Goal: Task Accomplishment & Management: Use online tool/utility

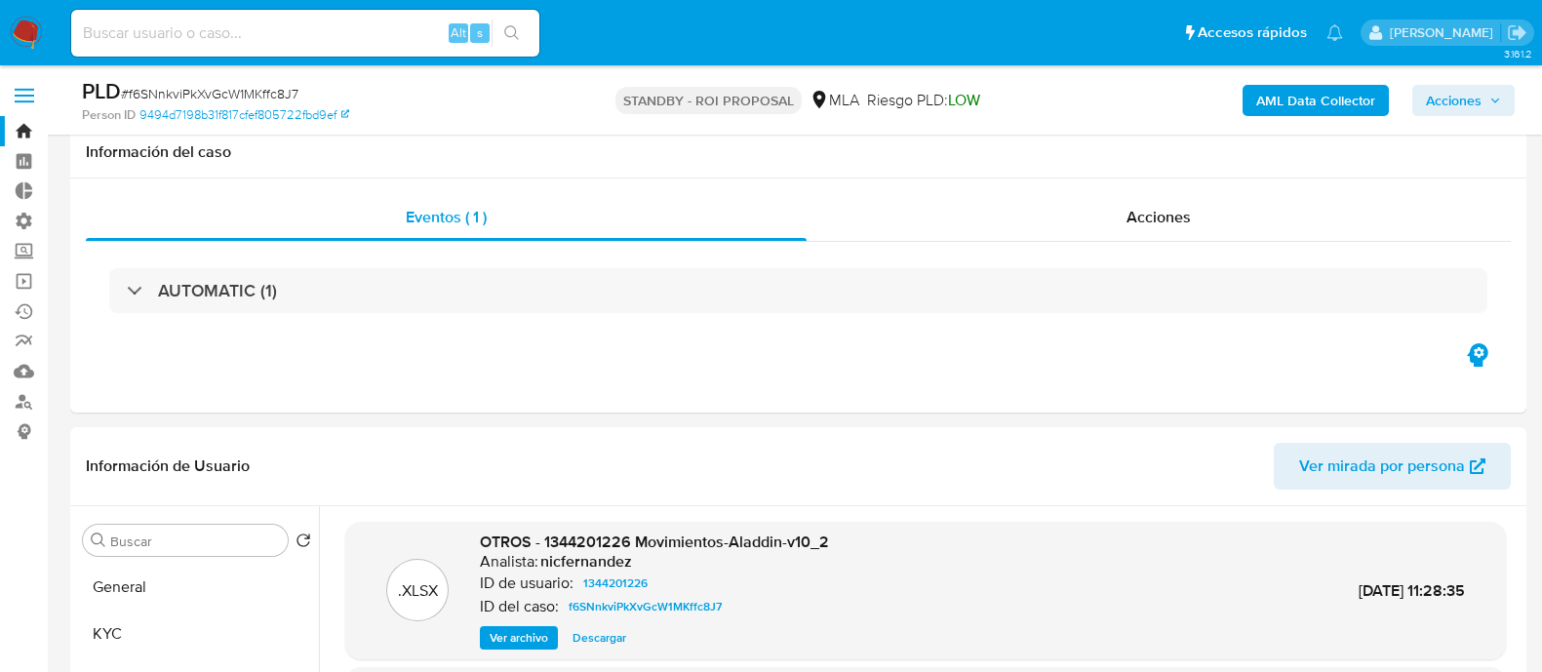
select select "10"
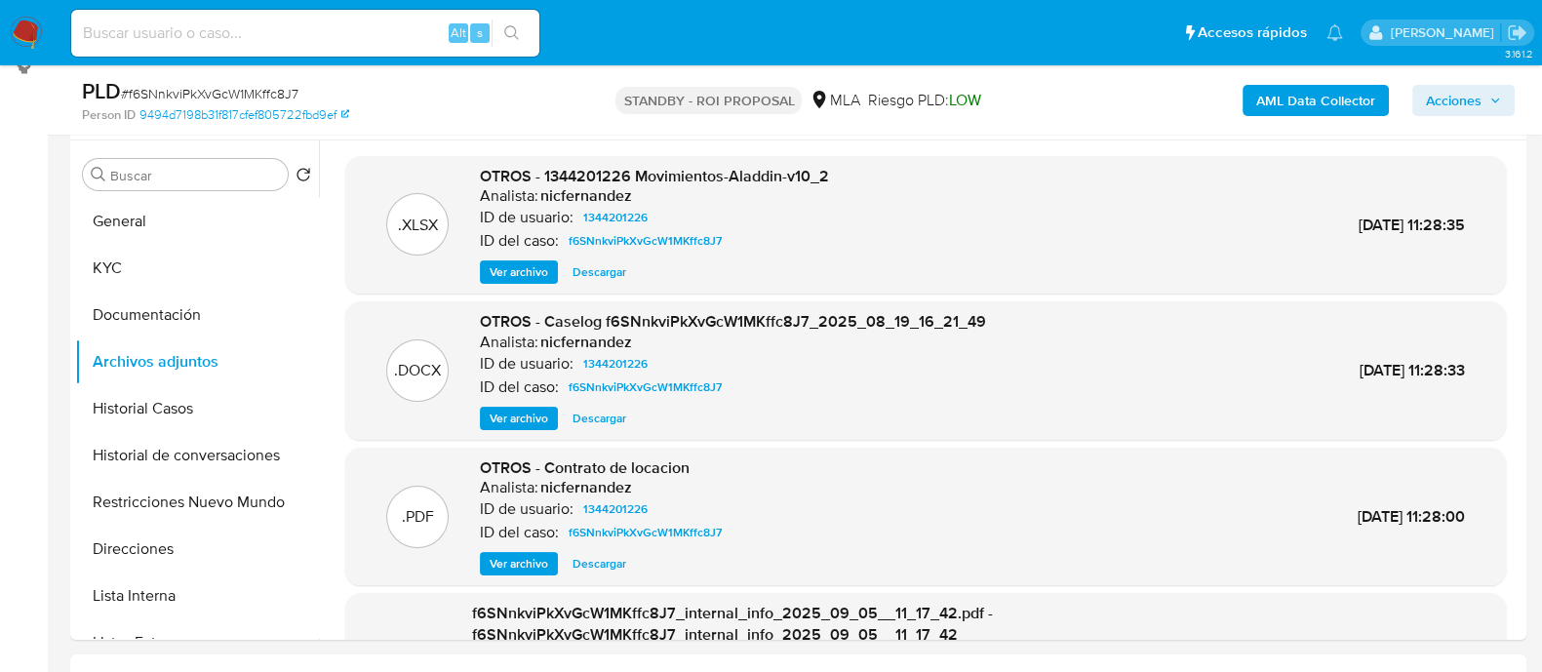
click at [266, 37] on input at bounding box center [305, 32] width 468 height 25
paste input "f6SNnkviPkXvGcW1MKffc8J7"
click at [209, 219] on button "General" at bounding box center [189, 221] width 228 height 47
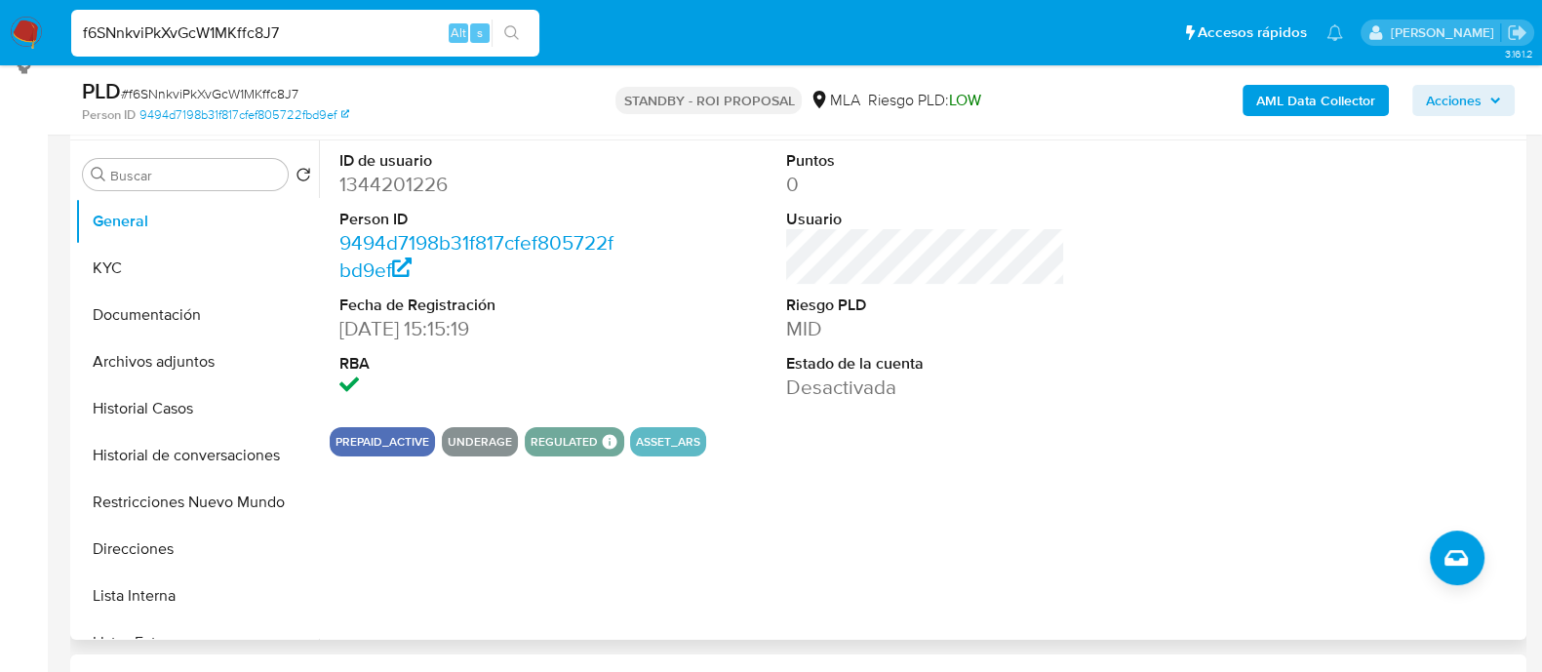
click at [974, 494] on div "ID de usuario 1344201226 Person ID 9494d7198b31f817cfef805722fbd9ef Fecha de Re…" at bounding box center [920, 389] width 1203 height 499
drag, startPoint x: 917, startPoint y: 477, endPoint x: 927, endPoint y: 486, distance: 13.1
click at [917, 477] on div "ID de usuario 1344201226 Person ID 9494d7198b31f817cfef805722fbd9ef Fecha de Re…" at bounding box center [920, 389] width 1203 height 499
click at [1117, 339] on div "ID de usuario 1344201226 Person ID 9494d7198b31f817cfef805722fbd9ef Fecha de Re…" at bounding box center [926, 275] width 1192 height 271
drag, startPoint x: 779, startPoint y: 392, endPoint x: 878, endPoint y: 398, distance: 98.7
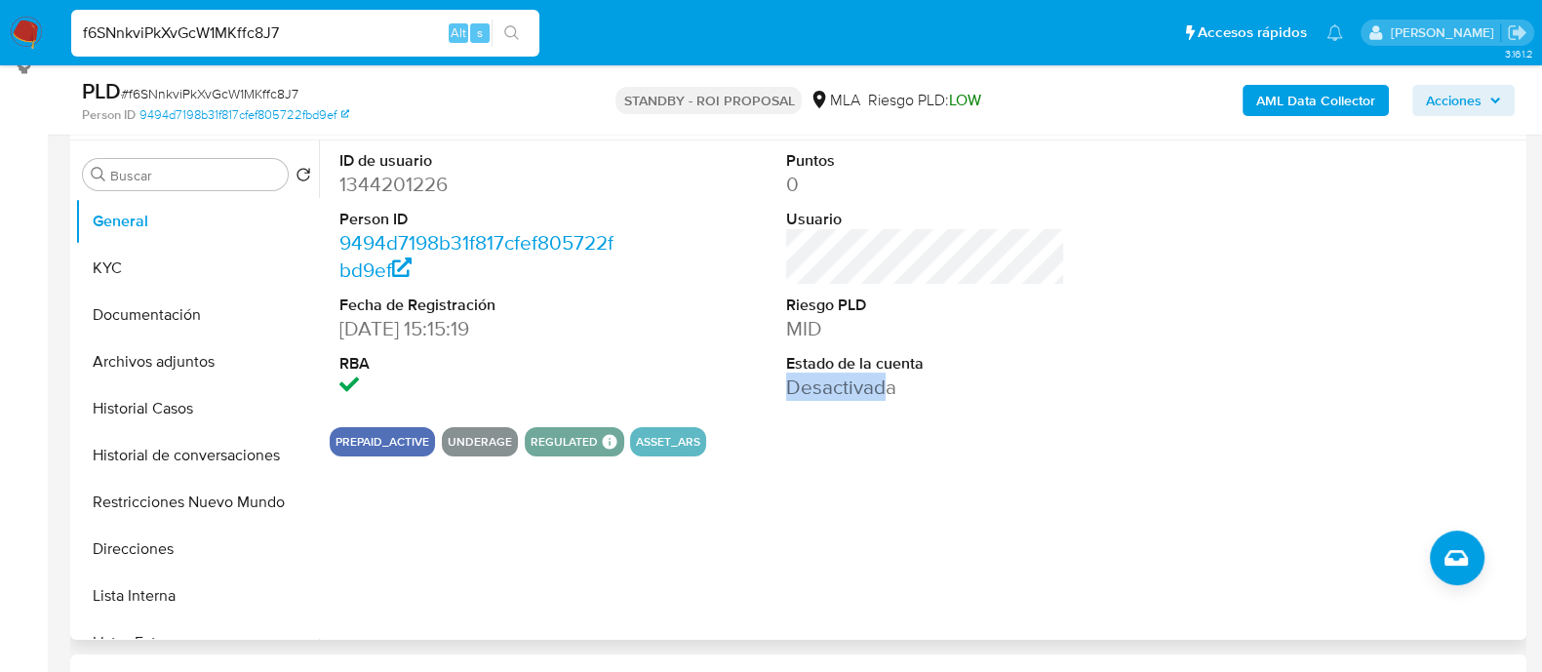
click at [878, 398] on div "Puntos 0 Usuario Riesgo PLD MID Estado de la cuenta Desactivada" at bounding box center [925, 275] width 298 height 271
click at [944, 380] on dd "Desactivada" at bounding box center [925, 387] width 279 height 27
click at [169, 414] on button "Historial Casos" at bounding box center [189, 408] width 228 height 47
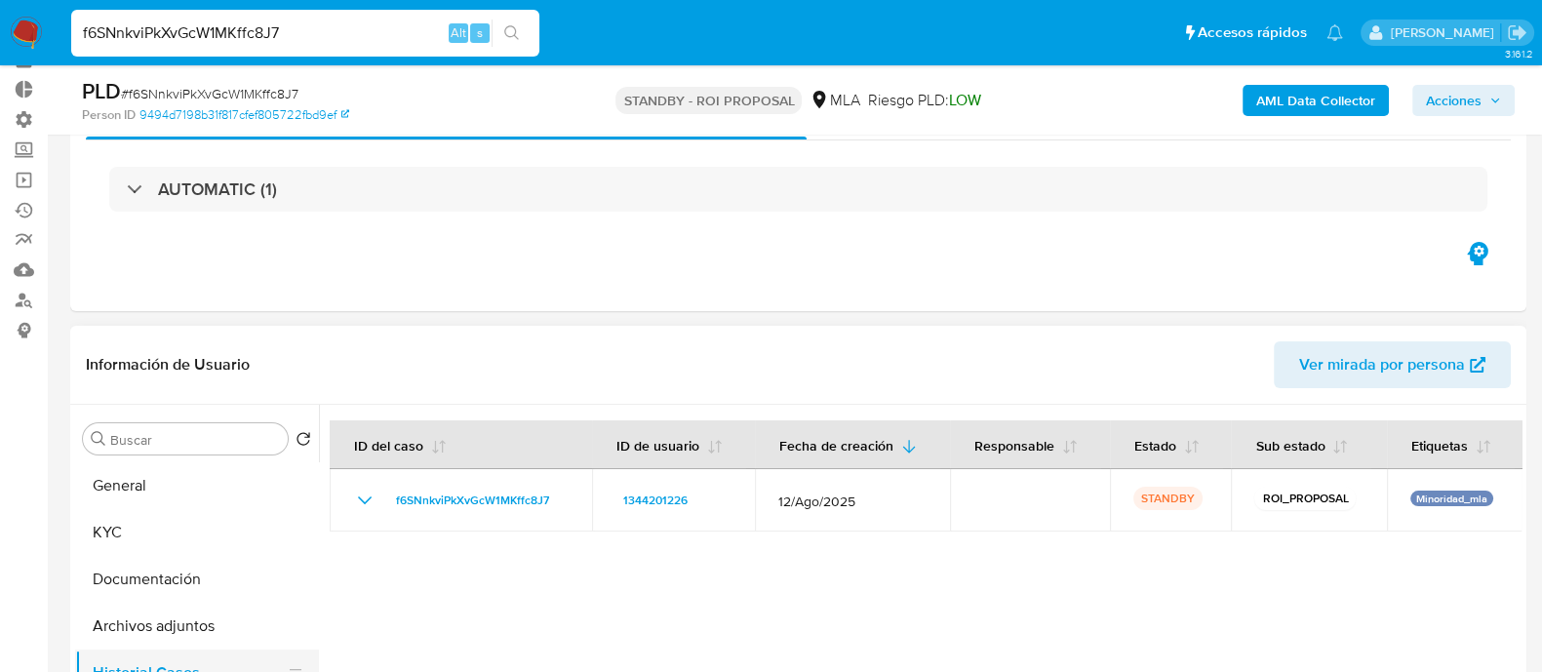
scroll to position [243, 0]
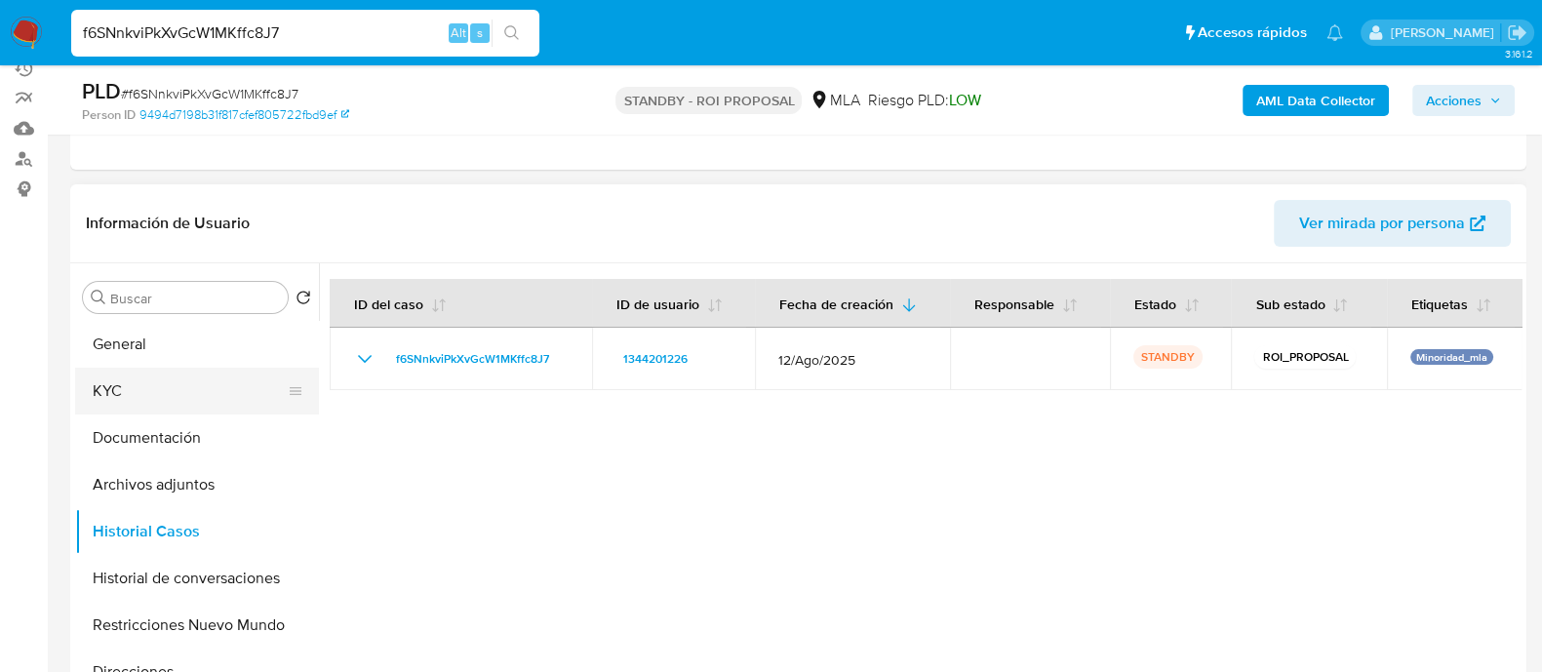
click at [162, 382] on button "KYC" at bounding box center [189, 391] width 228 height 47
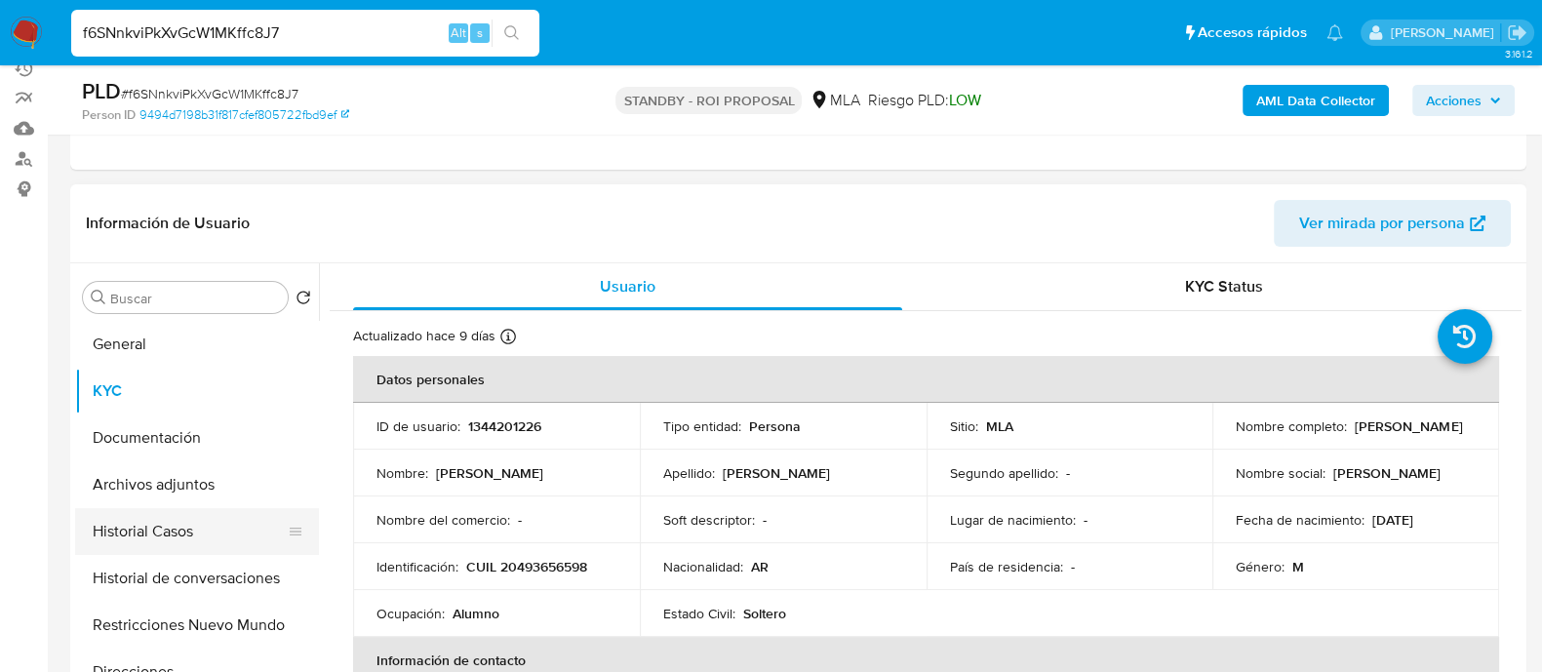
click at [179, 532] on button "Historial Casos" at bounding box center [189, 531] width 228 height 47
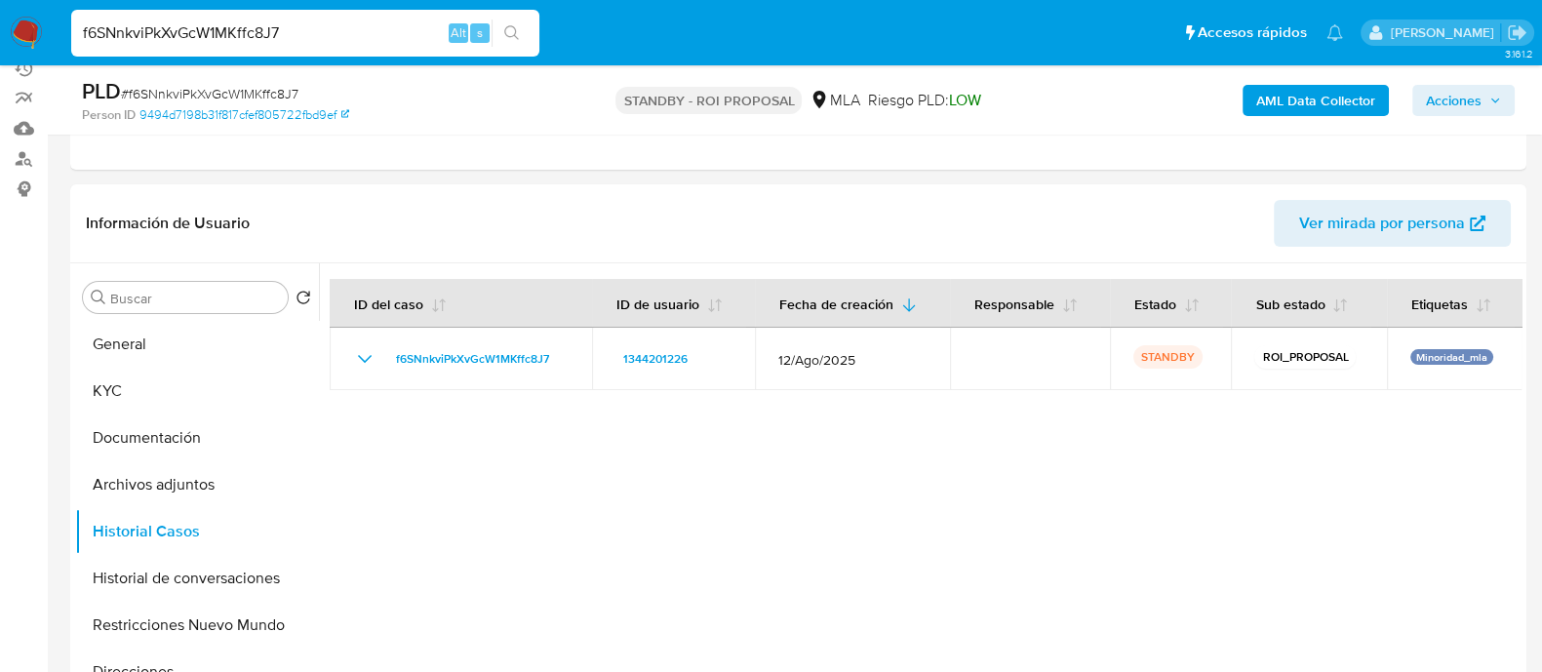
drag, startPoint x: 302, startPoint y: 44, endPoint x: 10, endPoint y: 57, distance: 292.9
click at [10, 57] on nav "Pausado Ver notificaciones f6SNnkviPkXvGcW1MKffc8J7 Alt s Accesos rápidos Presi…" at bounding box center [771, 32] width 1542 height 65
paste input "TD0jiUGu8pX2jS8AZ1zyzIRW"
type input "TD0jiUGu8pX2jS8AZ1zyzIRW"
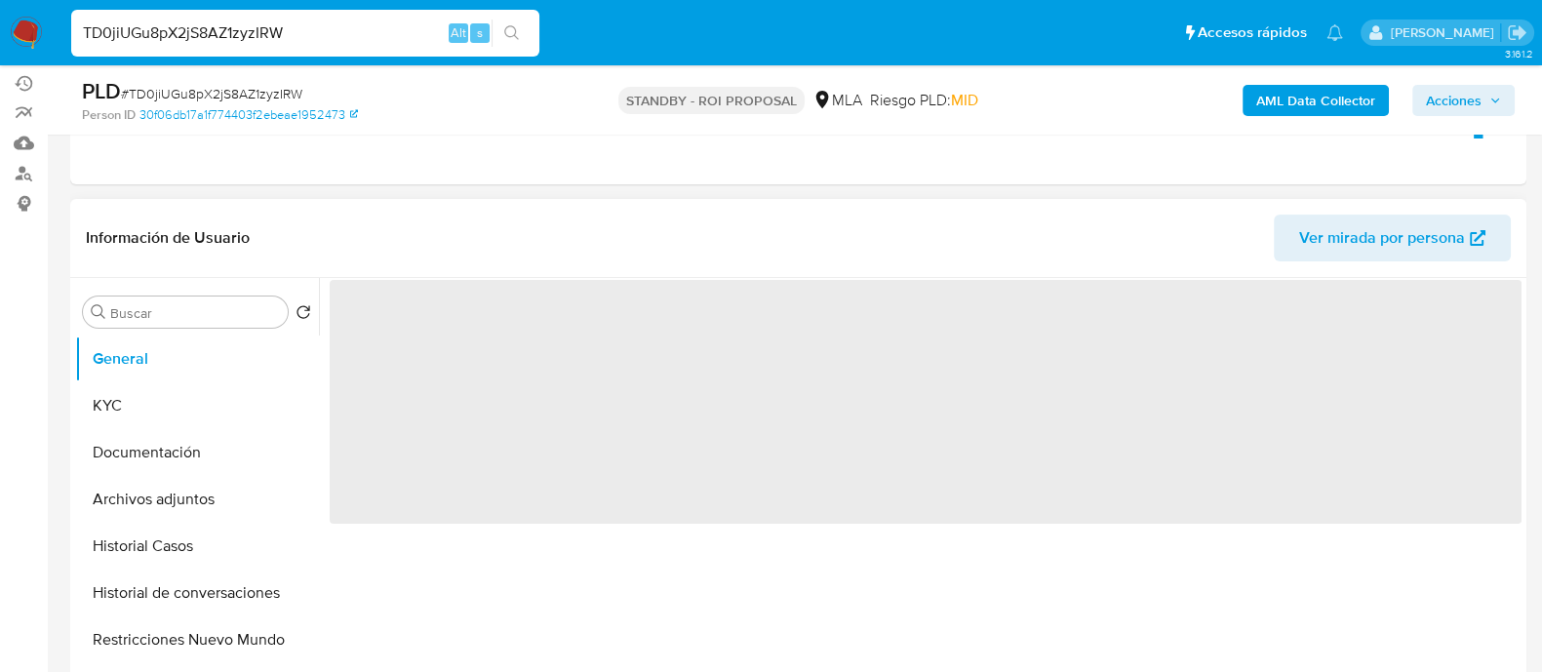
scroll to position [243, 0]
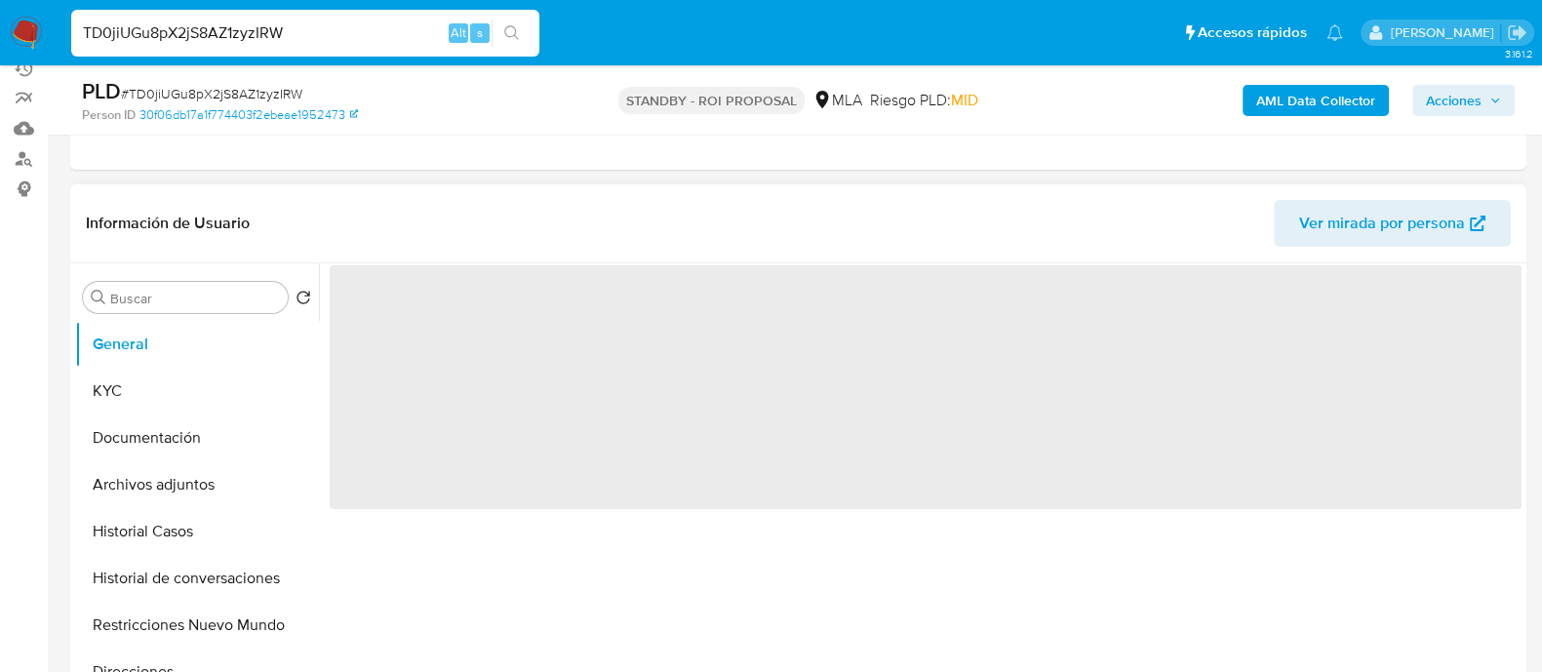
select select "10"
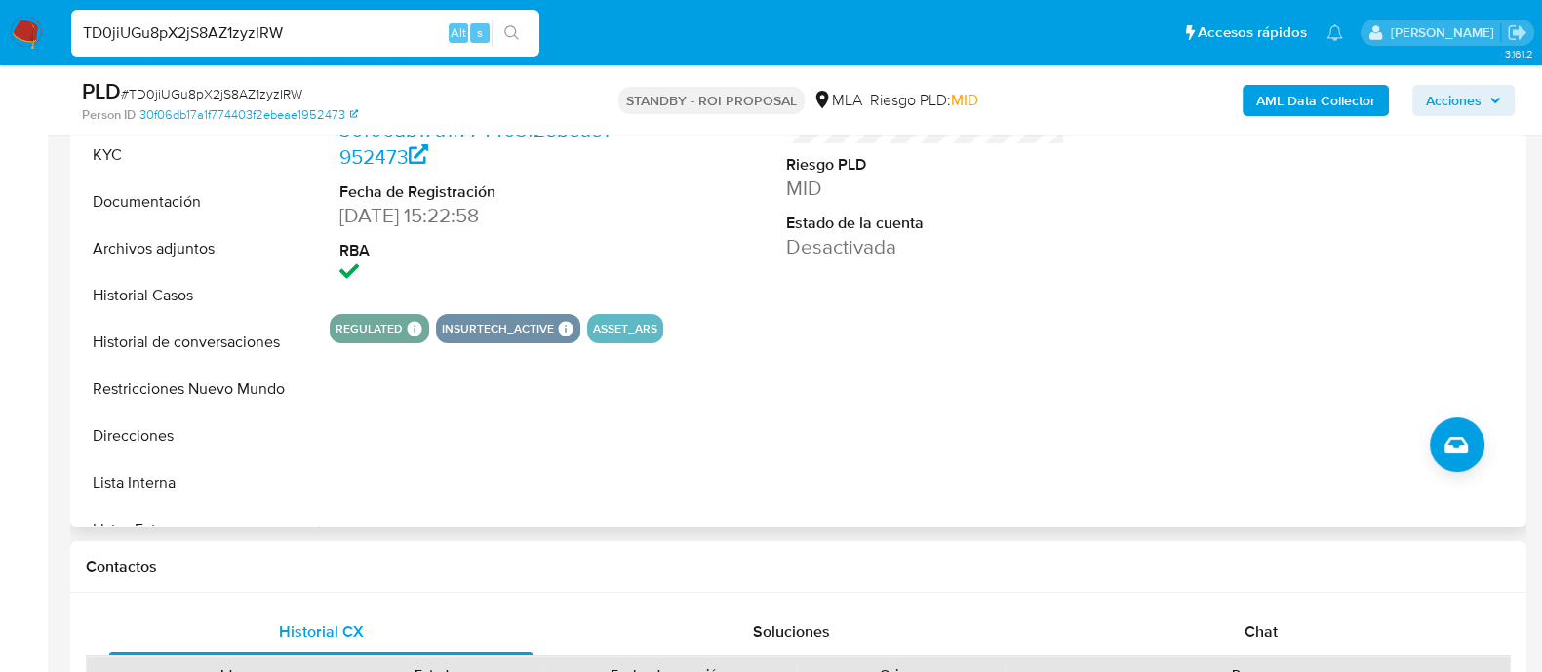
scroll to position [487, 0]
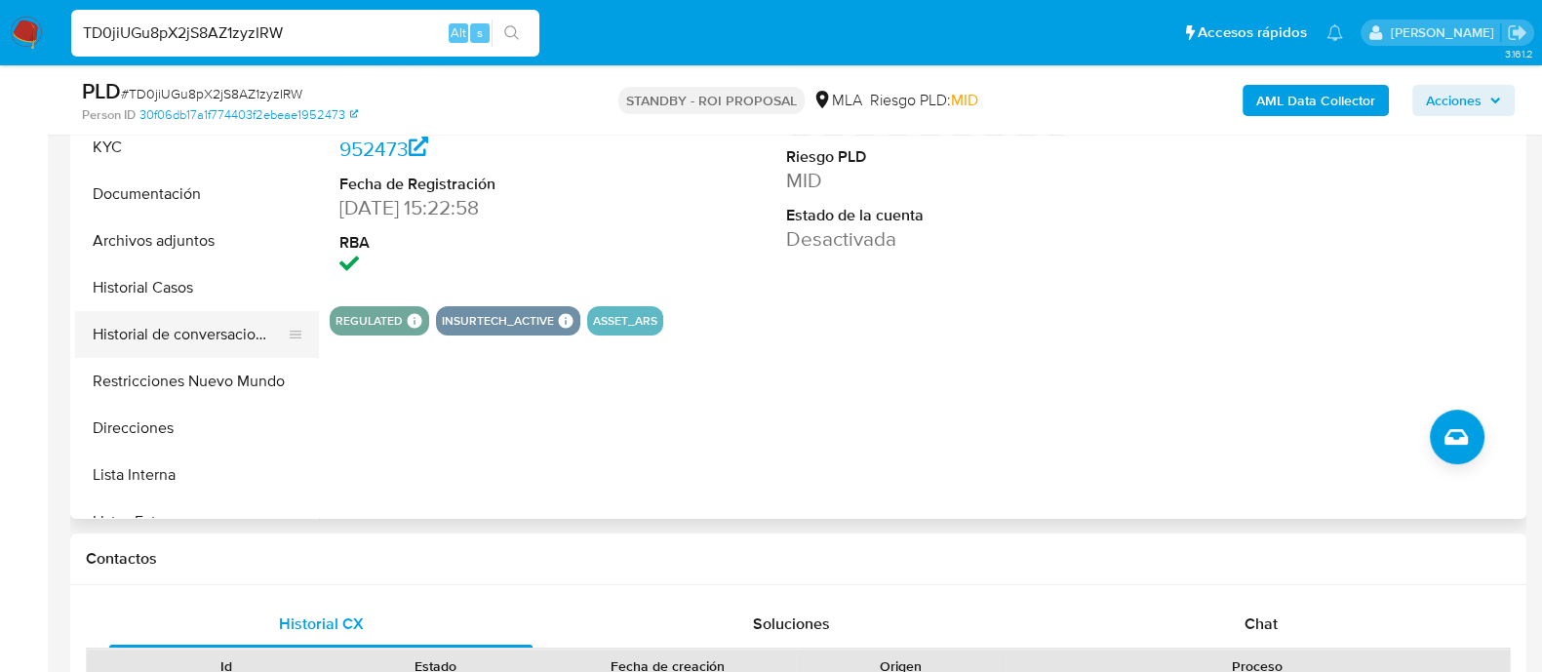
click at [166, 318] on button "Historial de conversaciones" at bounding box center [189, 334] width 228 height 47
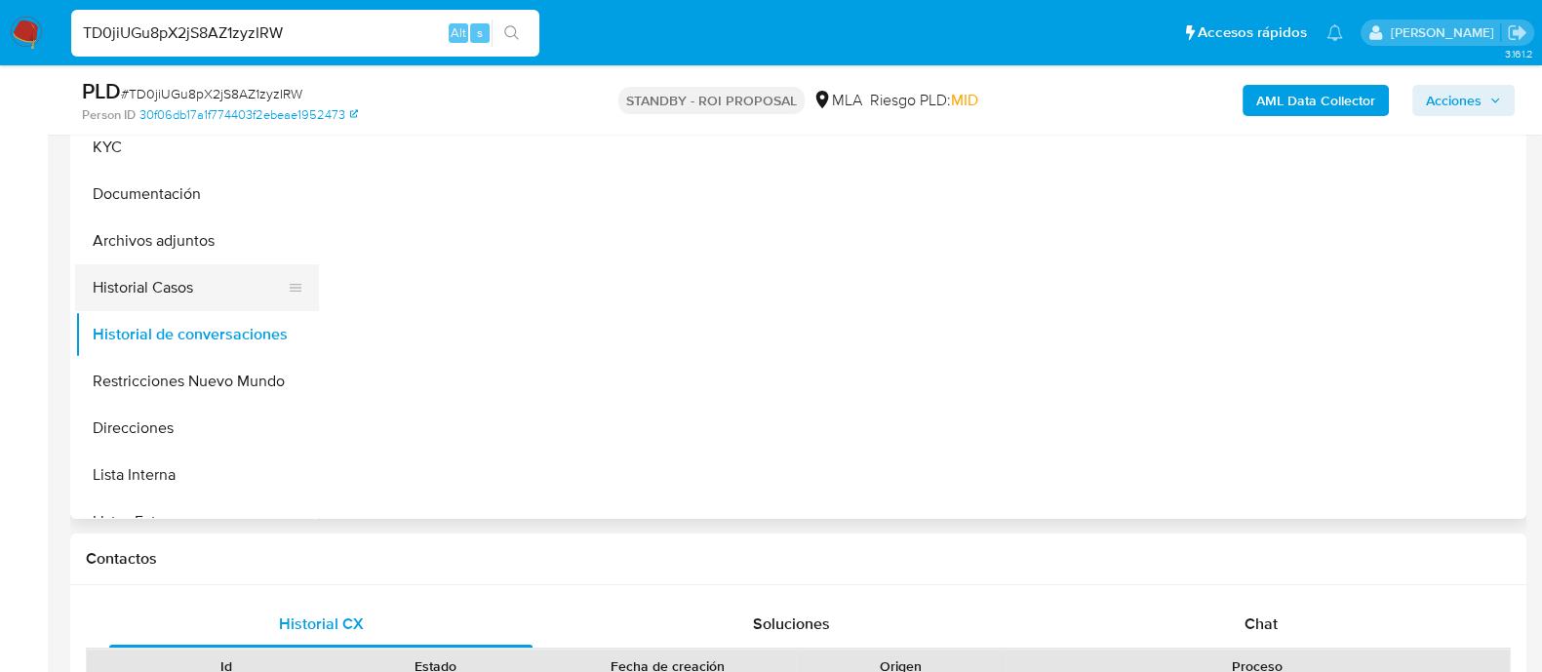
click at [161, 299] on button "Historial Casos" at bounding box center [189, 287] width 228 height 47
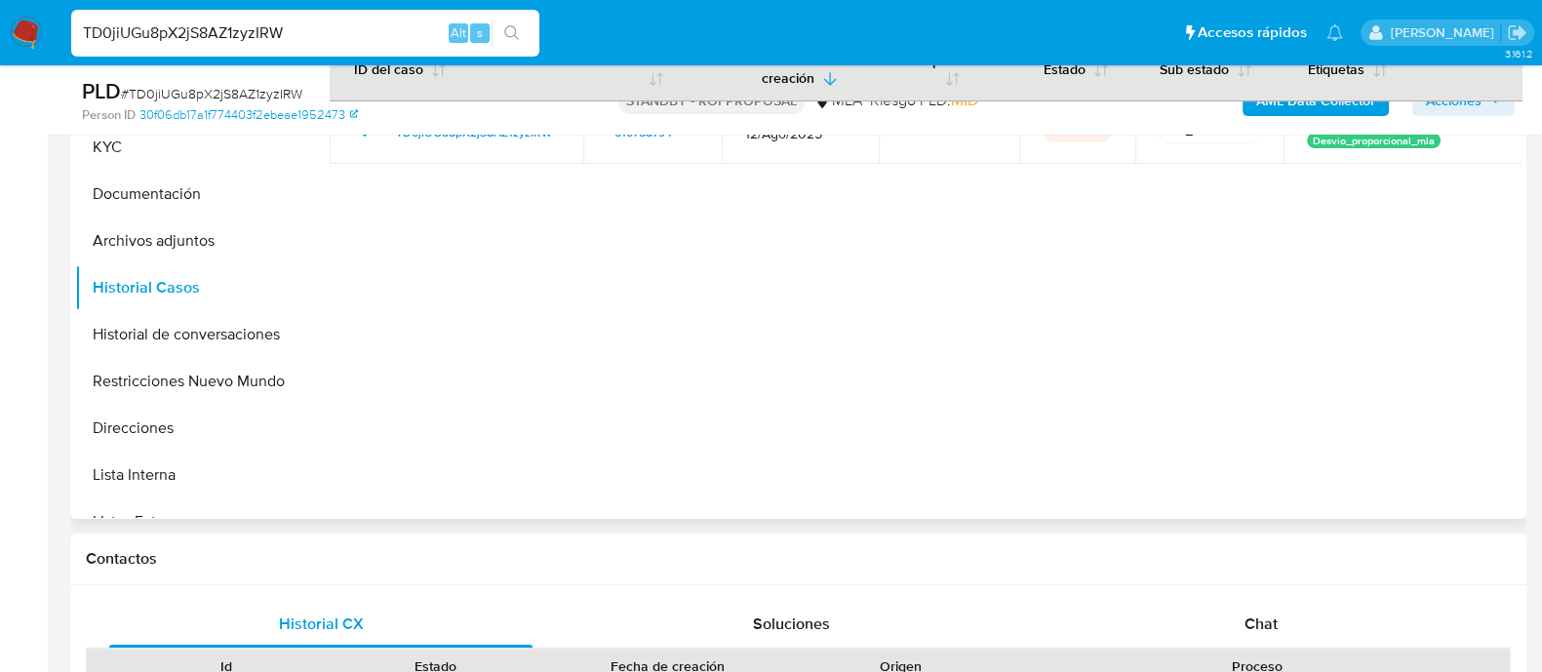
scroll to position [366, 0]
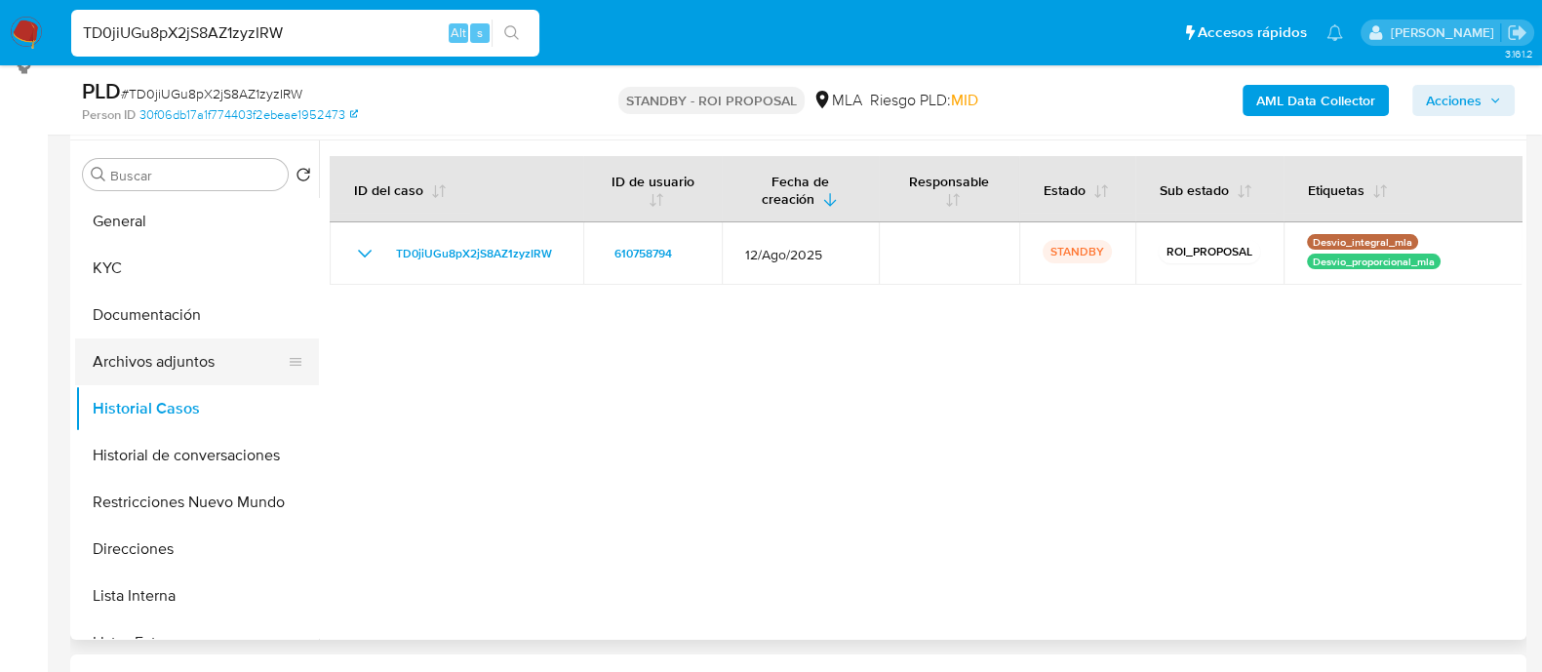
click at [155, 375] on button "Archivos adjuntos" at bounding box center [189, 361] width 228 height 47
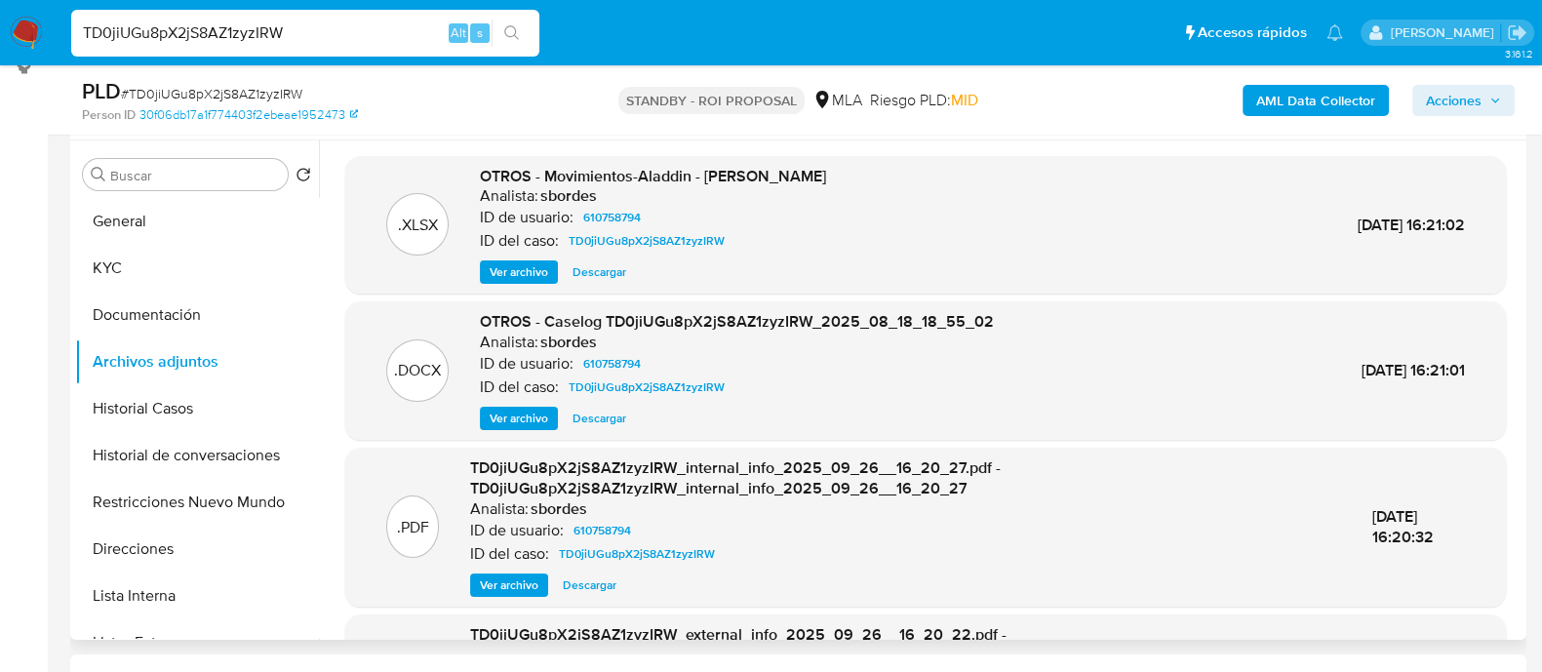
click at [601, 411] on span "Descargar" at bounding box center [600, 419] width 54 height 20
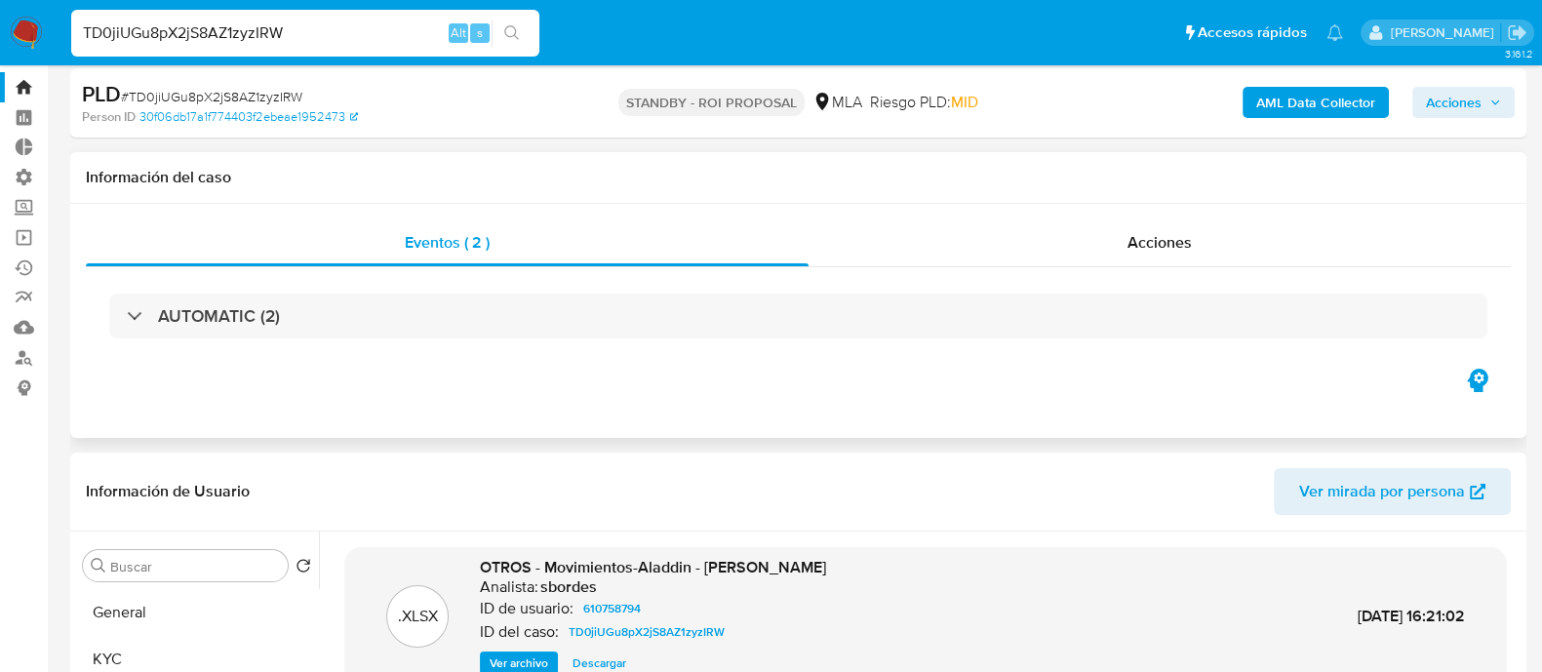
scroll to position [0, 0]
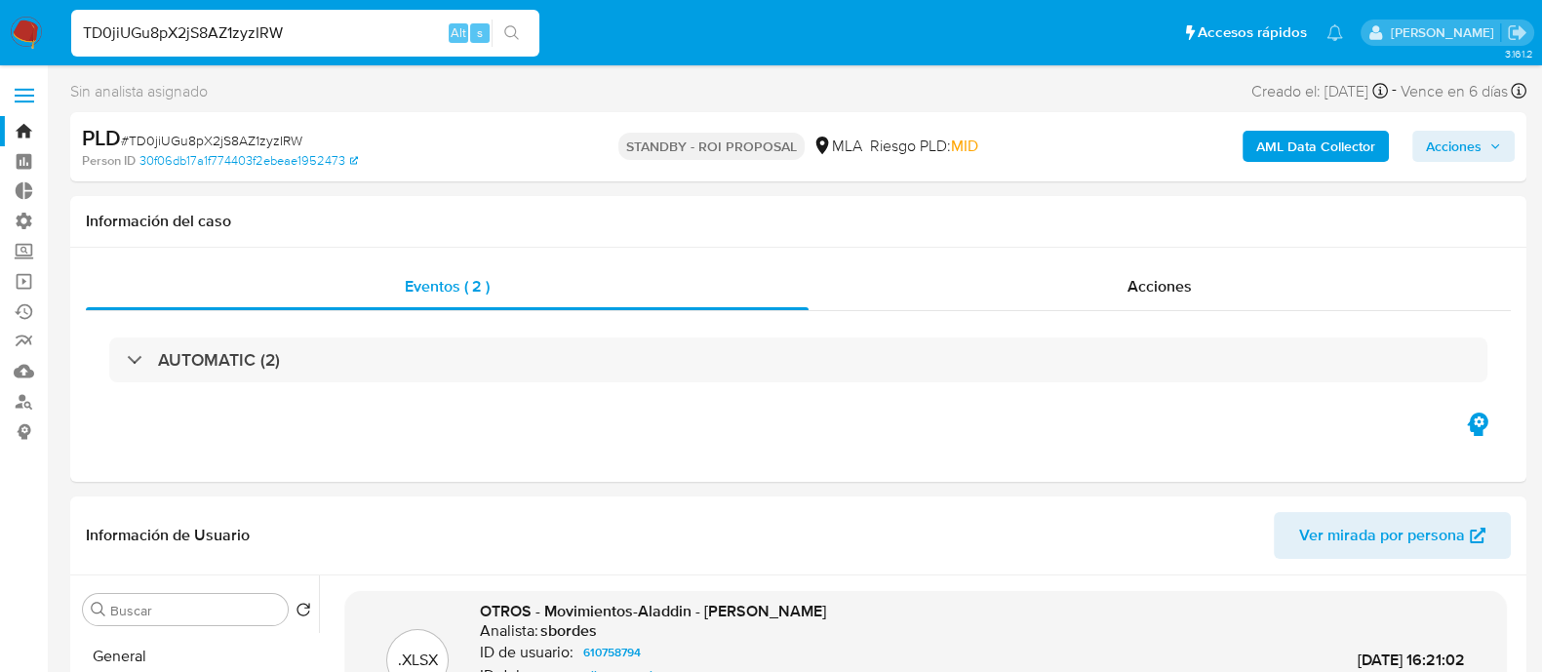
click at [24, 133] on link "Bandeja" at bounding box center [116, 131] width 232 height 30
